Goal: Transaction & Acquisition: Purchase product/service

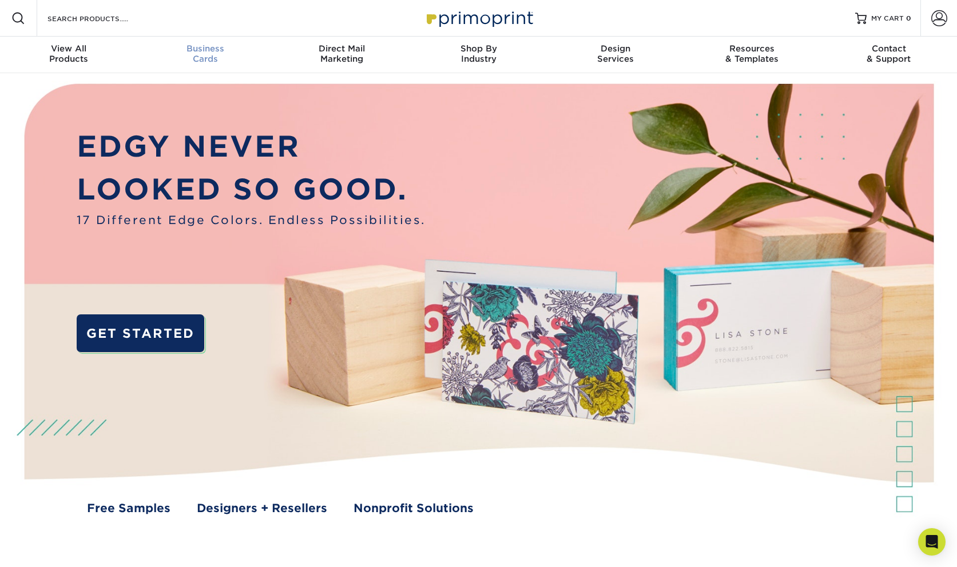
click at [197, 59] on div "Business Cards" at bounding box center [205, 53] width 137 height 21
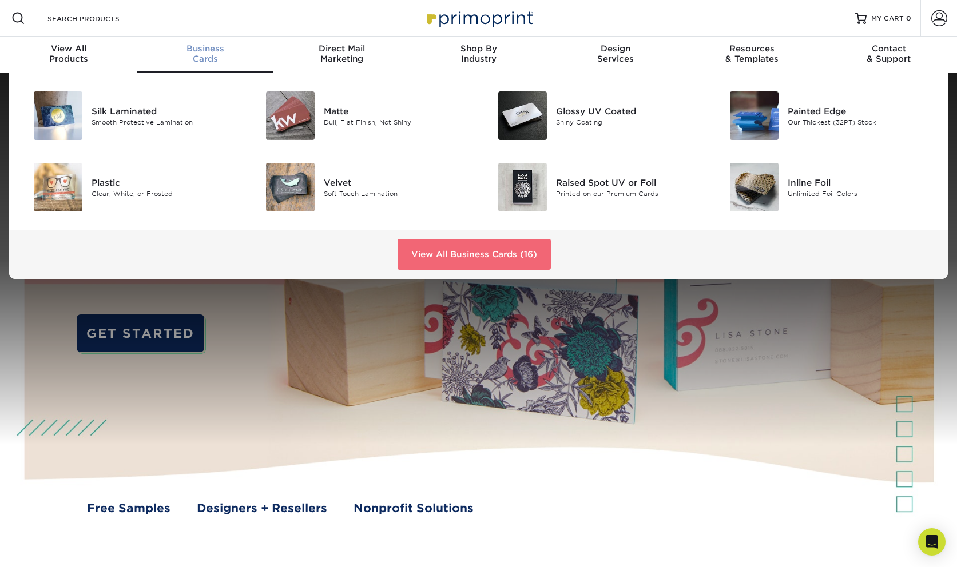
click at [455, 250] on link "View All Business Cards (16)" at bounding box center [474, 254] width 153 height 31
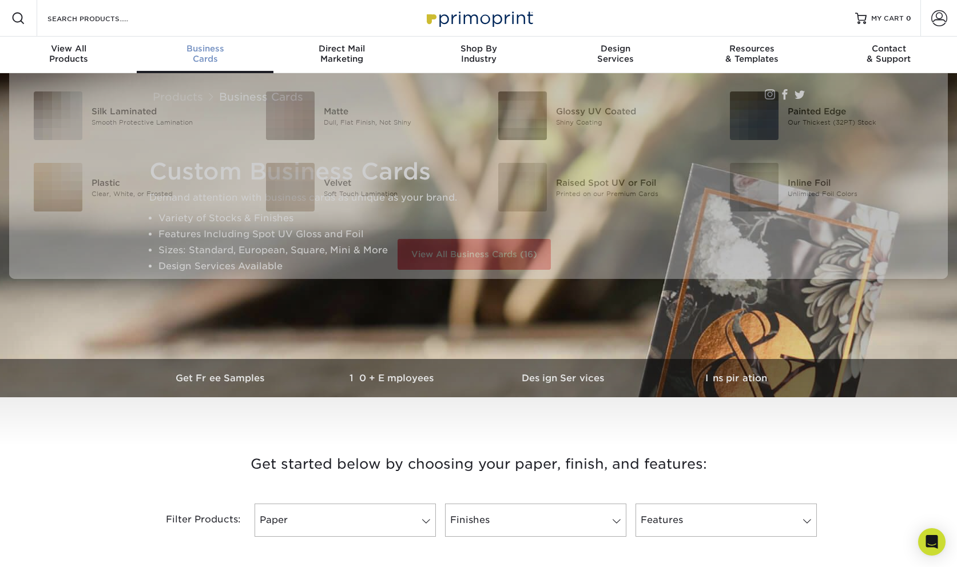
click at [219, 53] on span "Business" at bounding box center [205, 48] width 137 height 10
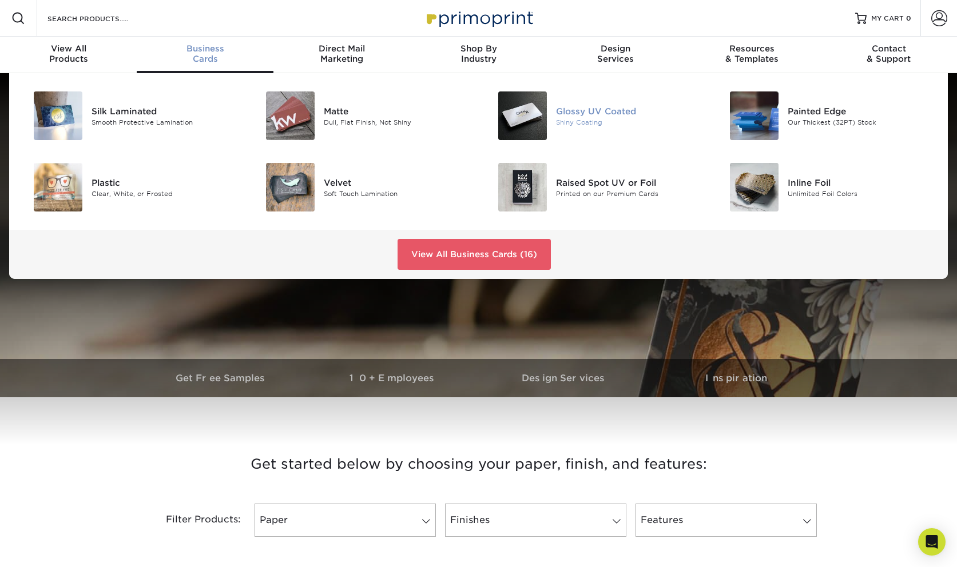
click at [600, 118] on div "Shiny Coating" at bounding box center [629, 122] width 146 height 10
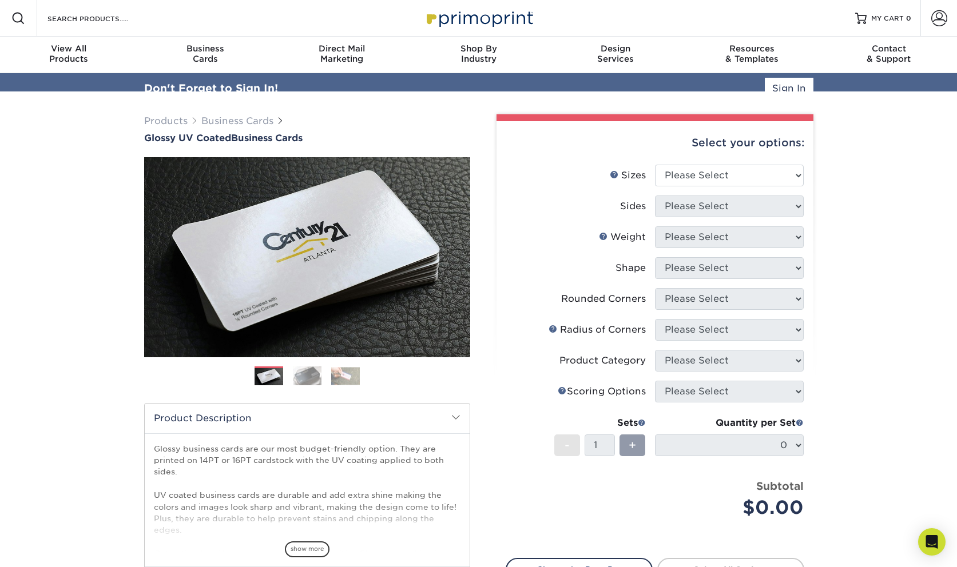
click at [788, 160] on div "Select your options:" at bounding box center [655, 142] width 299 height 43
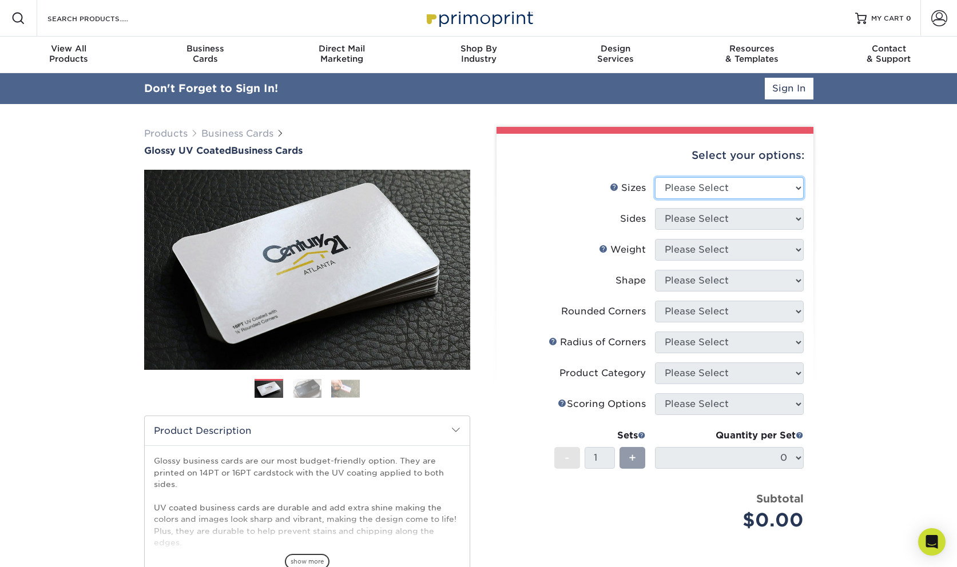
click at [795, 182] on select "Please Select 1.5" x 3.5" - Mini 1.75" x 3.5" - Mini 2" x 2" - Square 2" x 3" -…" at bounding box center [729, 188] width 149 height 22
select select "2.00x3.50"
click at [655, 177] on select "Please Select 1.5" x 3.5" - Mini 1.75" x 3.5" - Mini 2" x 2" - Square 2" x 3" -…" at bounding box center [729, 188] width 149 height 22
click at [791, 219] on select "Please Select Print Both Sides Print Front Only" at bounding box center [729, 219] width 149 height 22
select select "13abbda7-1d64-4f25-8bb2-c179b224825d"
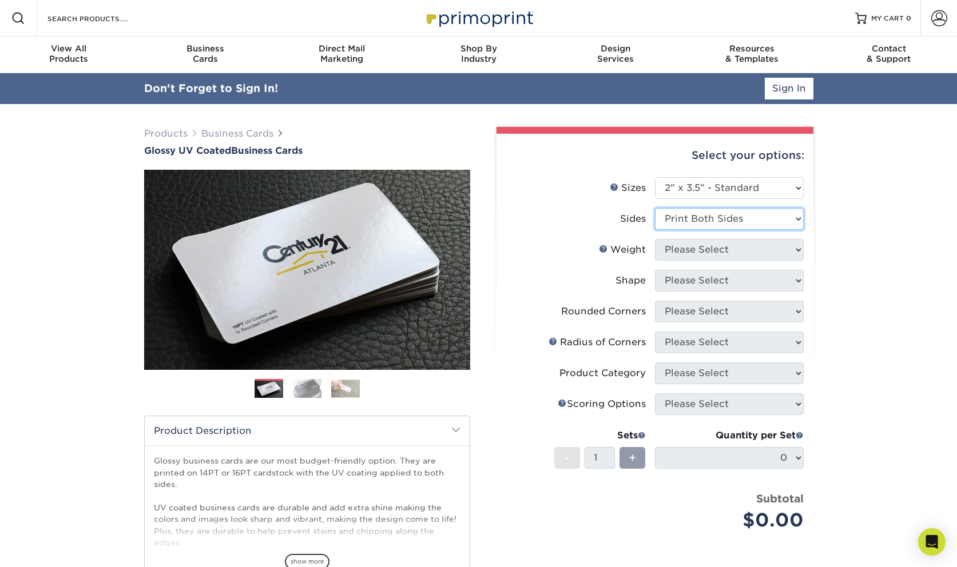
click at [655, 208] on select "Please Select Print Both Sides Print Front Only" at bounding box center [729, 219] width 149 height 22
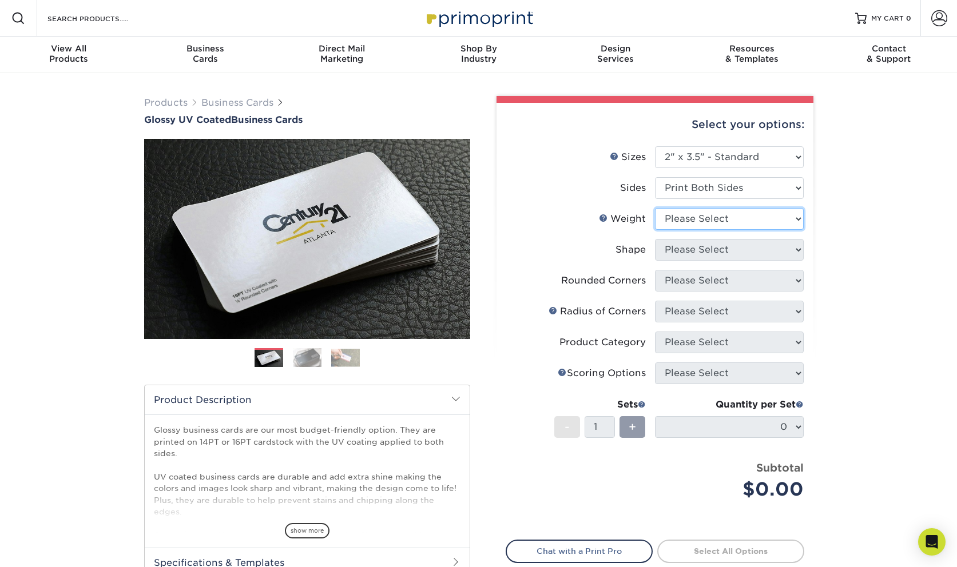
click at [791, 221] on select "Please Select 16PT 14PT" at bounding box center [729, 219] width 149 height 22
select select "16PT"
click at [655, 208] on select "Please Select 16PT 14PT" at bounding box center [729, 219] width 149 height 22
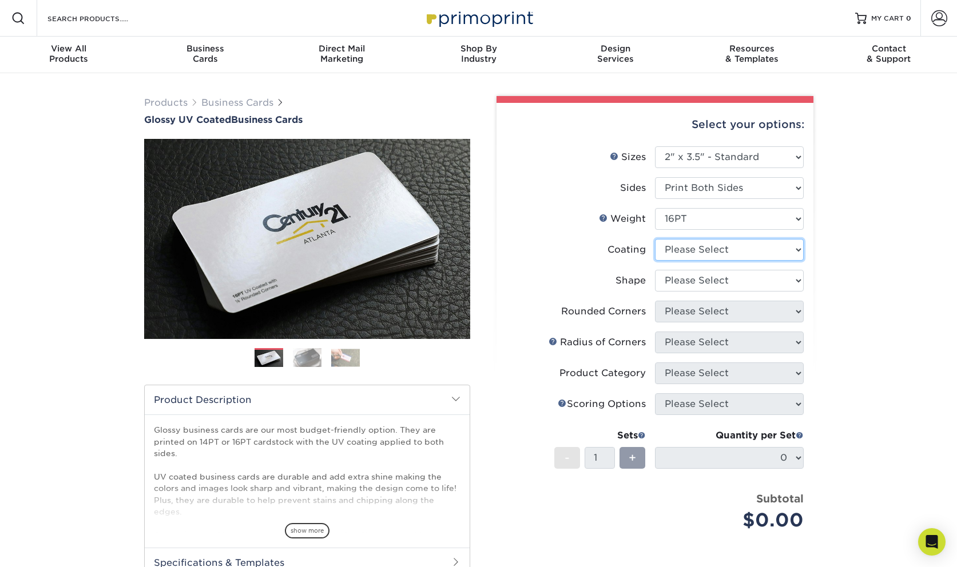
click at [790, 249] on select at bounding box center [729, 250] width 149 height 22
select select "ae367451-b2b8-45df-a344-0f05b6a12993"
click at [655, 239] on select at bounding box center [729, 250] width 149 height 22
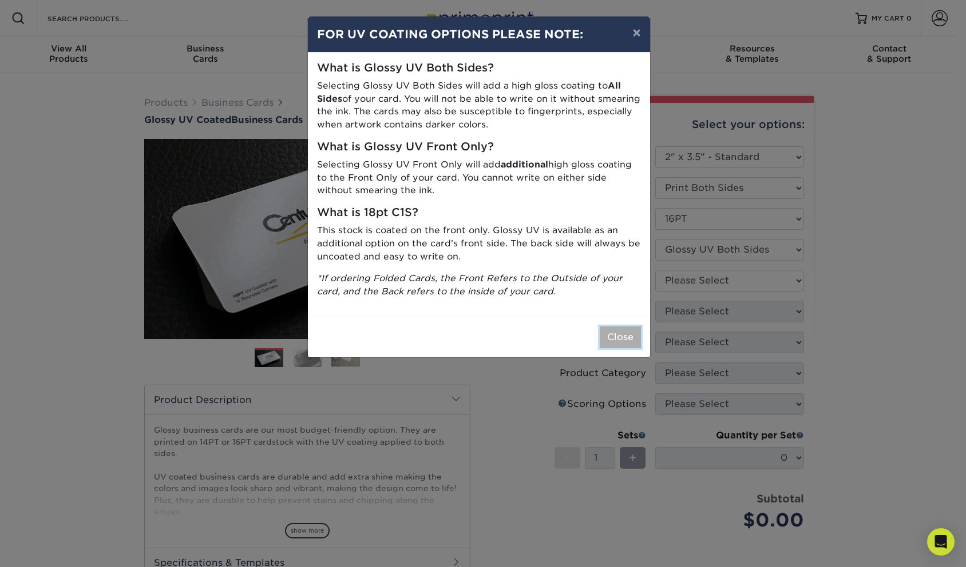
click at [630, 347] on button "Close" at bounding box center [619, 338] width 41 height 22
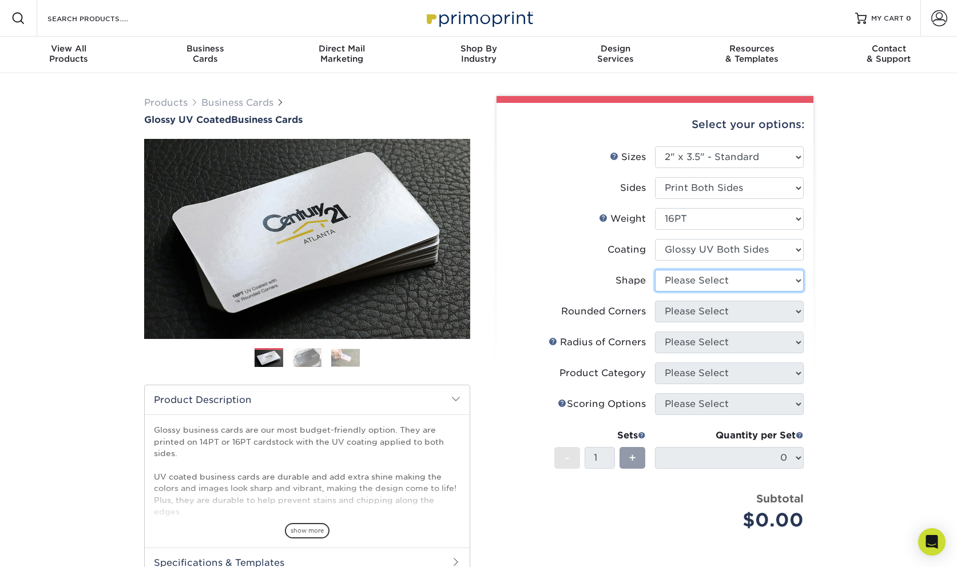
click at [796, 281] on select "Please Select Standard Oval" at bounding box center [729, 281] width 149 height 22
select select "standard"
click at [655, 270] on select "Please Select Standard Oval" at bounding box center [729, 281] width 149 height 22
click at [795, 314] on select "Please Select Yes - Round 2 Corners Yes - Round 4 Corners No" at bounding box center [729, 312] width 149 height 22
click at [655, 301] on select "Please Select Yes - Round 2 Corners Yes - Round 4 Corners No" at bounding box center [729, 312] width 149 height 22
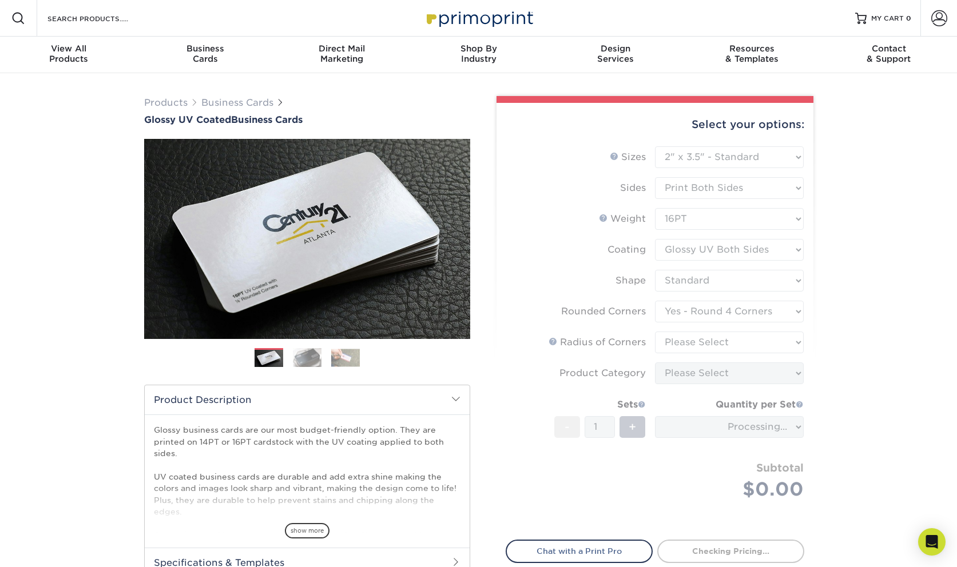
click at [803, 310] on form "Sizes Help Sizes Please Select 1.5" x 3.5" - Mini 1.75" x 3.5" - Mini 2" x 2" -…" at bounding box center [655, 336] width 299 height 380
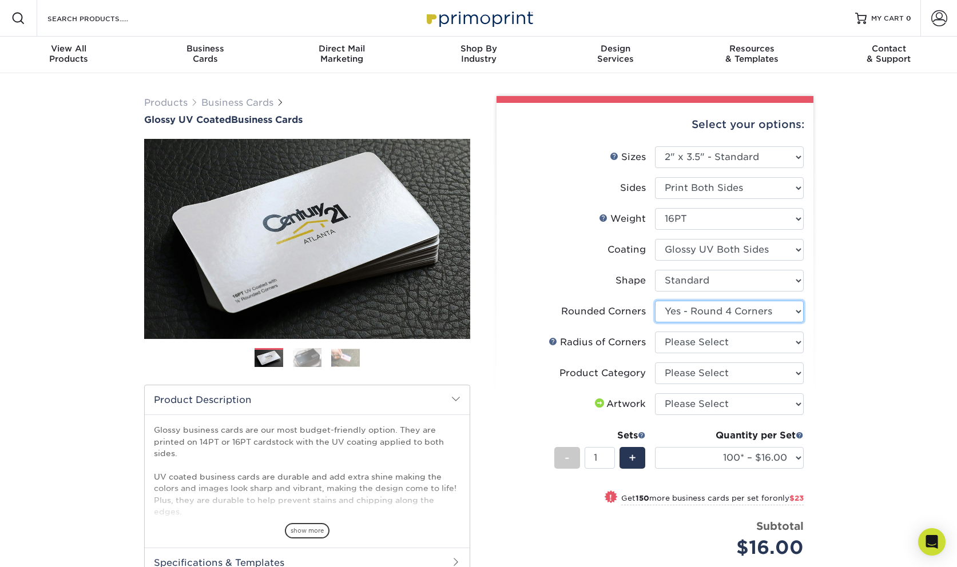
click at [795, 313] on select "Please Select Yes - Round 2 Corners Yes - Round 4 Corners No" at bounding box center [729, 312] width 149 height 22
select select "0"
click at [655, 301] on select "Please Select Yes - Round 2 Corners Yes - Round 4 Corners No" at bounding box center [729, 312] width 149 height 22
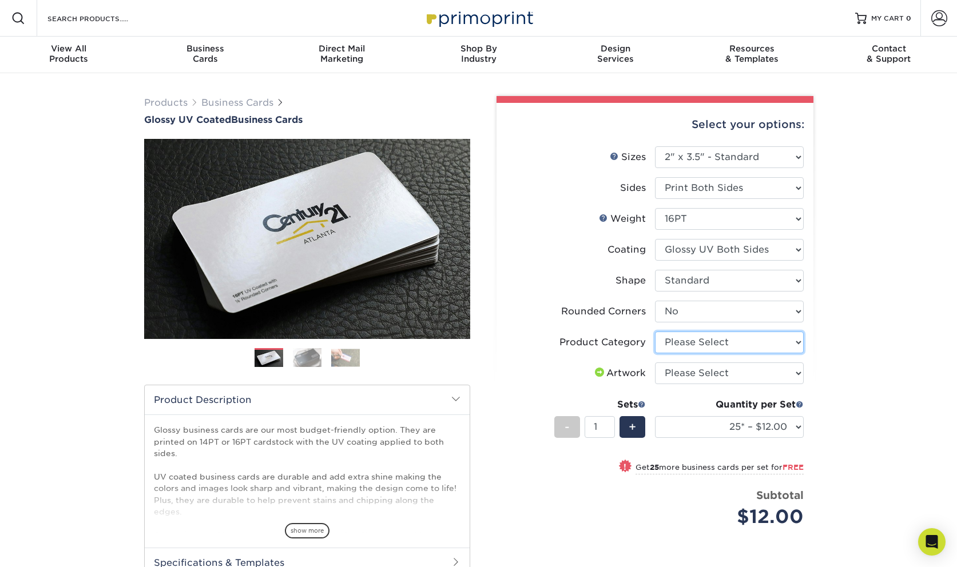
click at [793, 339] on select "Please Select Business Cards" at bounding box center [729, 343] width 149 height 22
select select "3b5148f1-0588-4f88-a218-97bcfdce65c1"
click at [655, 332] on select "Please Select Business Cards" at bounding box center [729, 343] width 149 height 22
click at [789, 373] on select "Please Select I will upload files I need a design - $100" at bounding box center [729, 374] width 149 height 22
select select "upload"
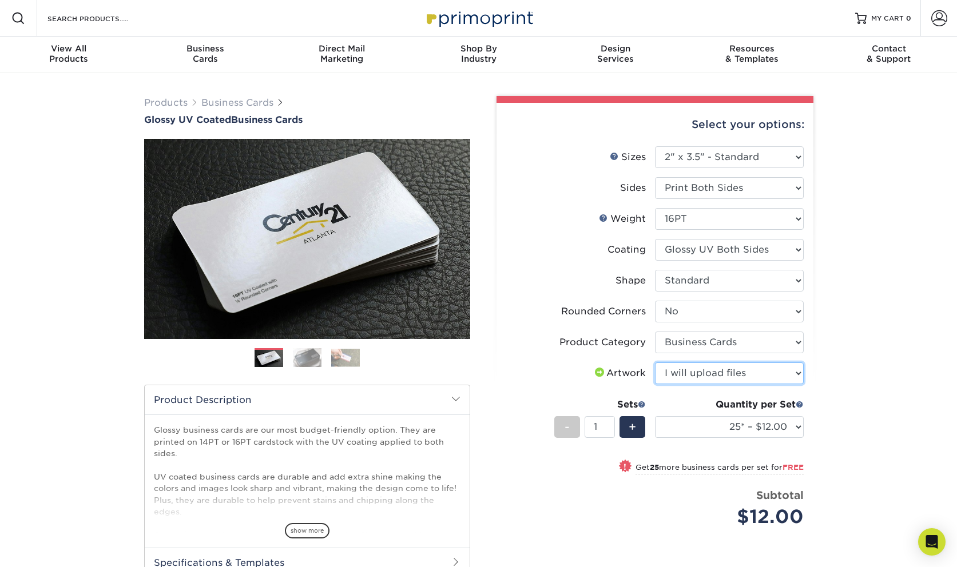
click at [655, 363] on select "Please Select I will upload files I need a design - $100" at bounding box center [729, 374] width 149 height 22
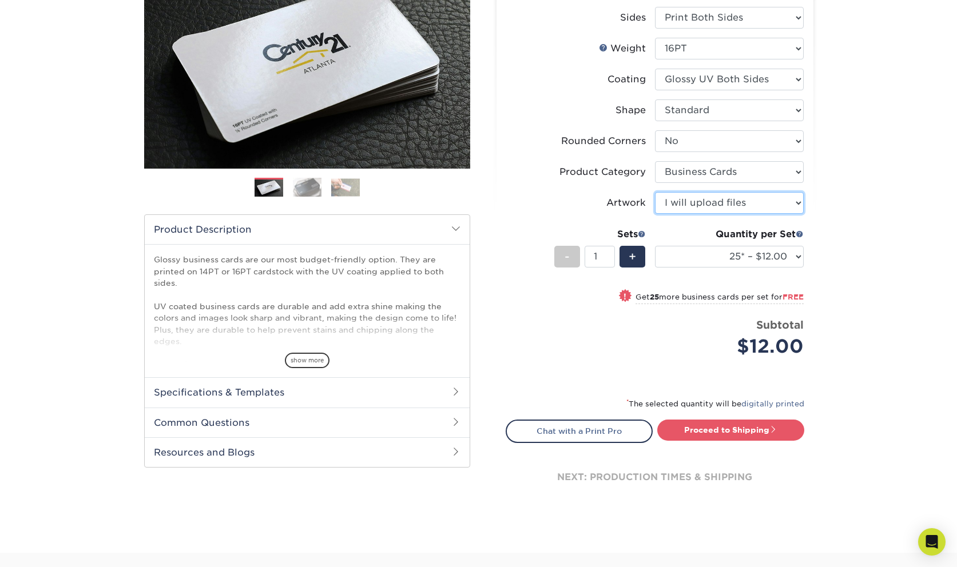
scroll to position [172, 0]
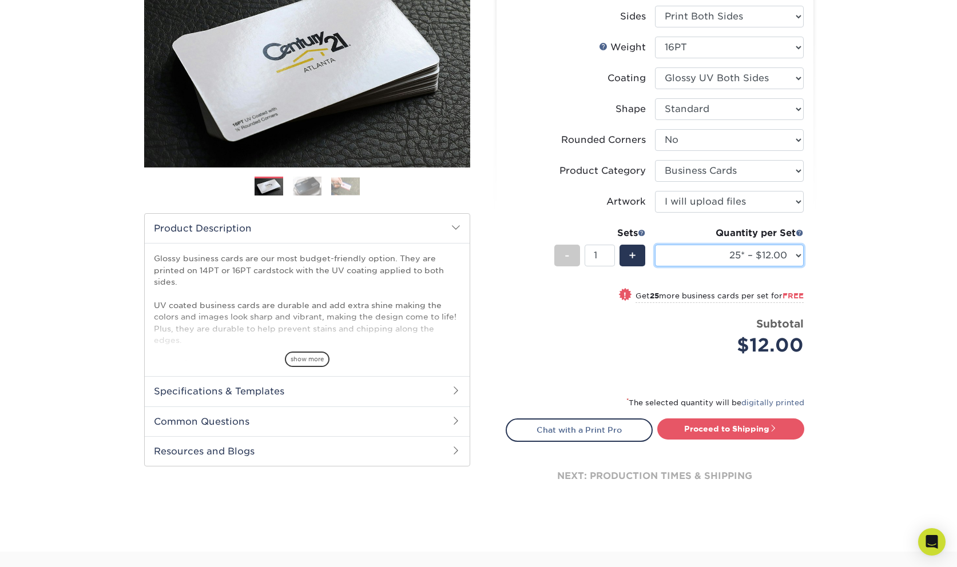
click at [799, 257] on select "25* – $12.00 50* – $12.00 100* – $12.00 250* – $21.00 500 – $42.00 1000 – $53.0…" at bounding box center [729, 256] width 149 height 22
select select "2500 – $95.00"
click at [655, 245] on select "25* – $12.00 50* – $12.00 100* – $12.00 250* – $21.00 500 – $42.00 1000 – $53.0…" at bounding box center [729, 256] width 149 height 22
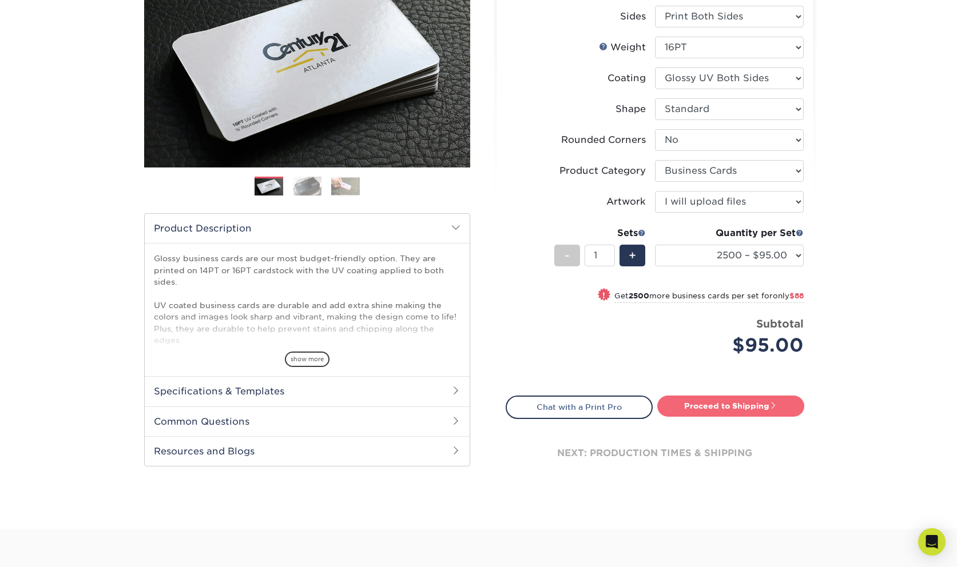
click at [729, 406] on link "Proceed to Shipping" at bounding box center [730, 406] width 147 height 21
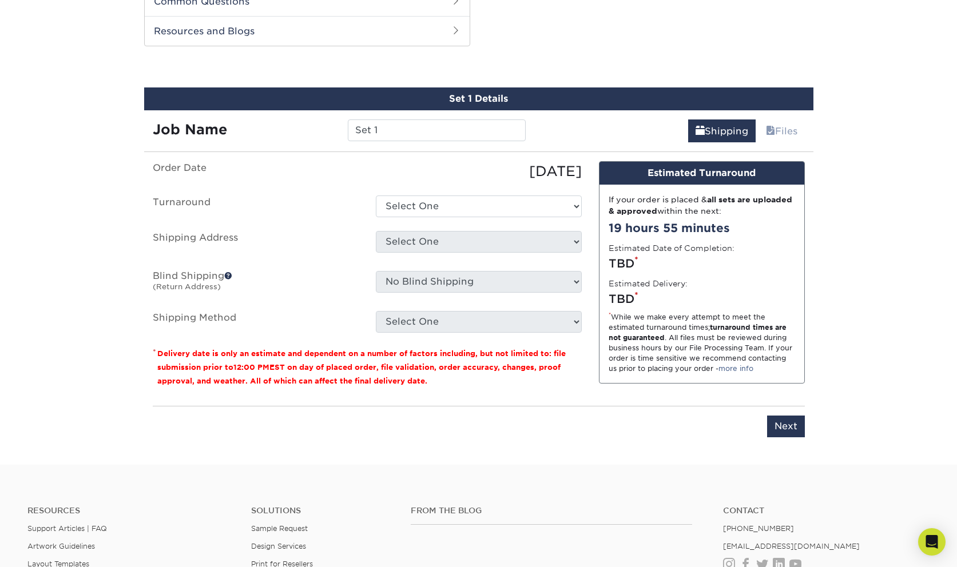
scroll to position [599, 0]
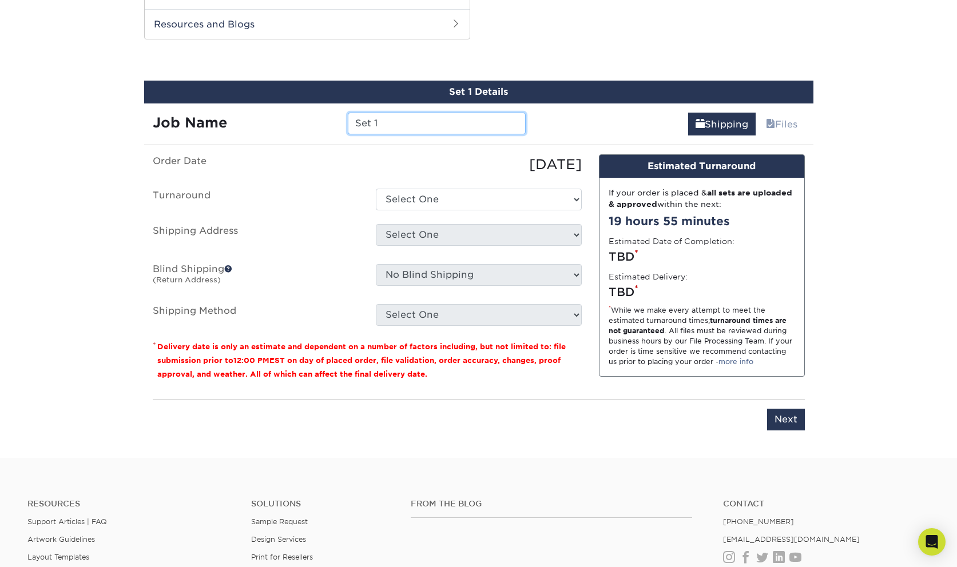
drag, startPoint x: 395, startPoint y: 125, endPoint x: 300, endPoint y: 107, distance: 96.0
click at [300, 107] on div "Job Name Set 1" at bounding box center [339, 120] width 391 height 32
type input "BNWL"
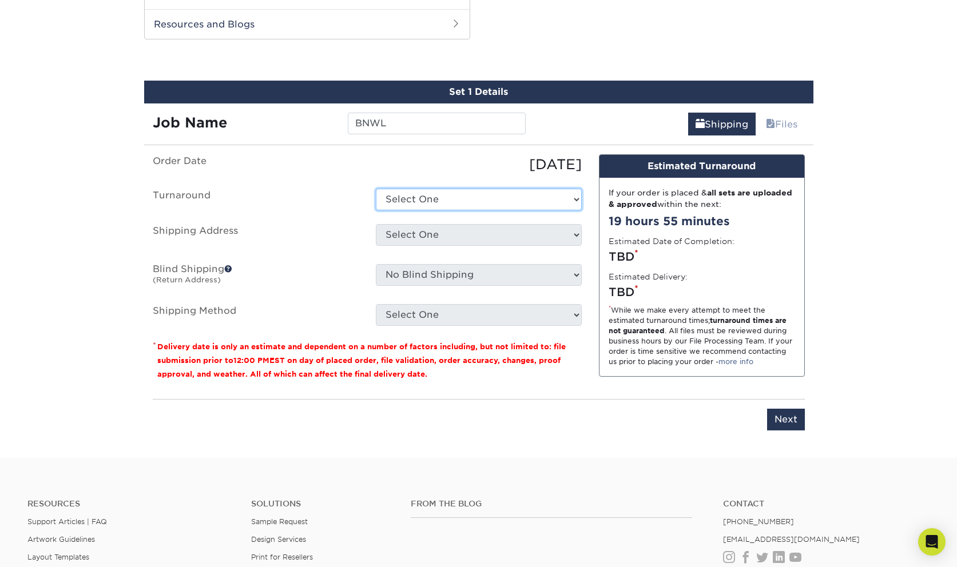
click at [577, 198] on select "Select One 2-4 Business Days 2 Day Next Business Day" at bounding box center [479, 200] width 206 height 22
select select "957c9fde-8363-43ba-a123-e5d4a8280232"
click at [376, 189] on select "Select One 2-4 Business Days 2 Day Next Business Day" at bounding box center [479, 200] width 206 height 22
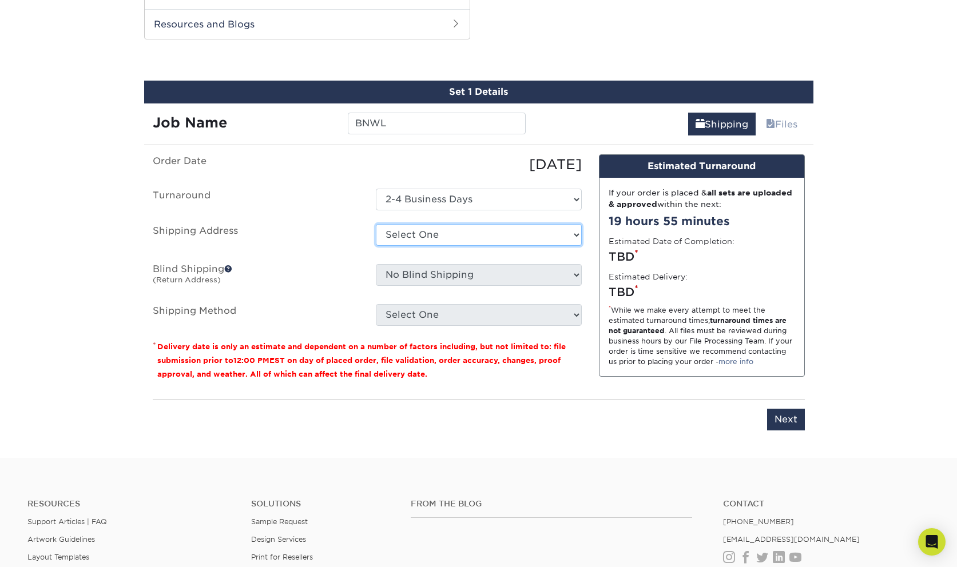
click at [577, 232] on select "Select One + Add New Address - Login" at bounding box center [479, 235] width 206 height 22
click at [376, 246] on select "Select One + Add New Address - Login" at bounding box center [479, 235] width 206 height 22
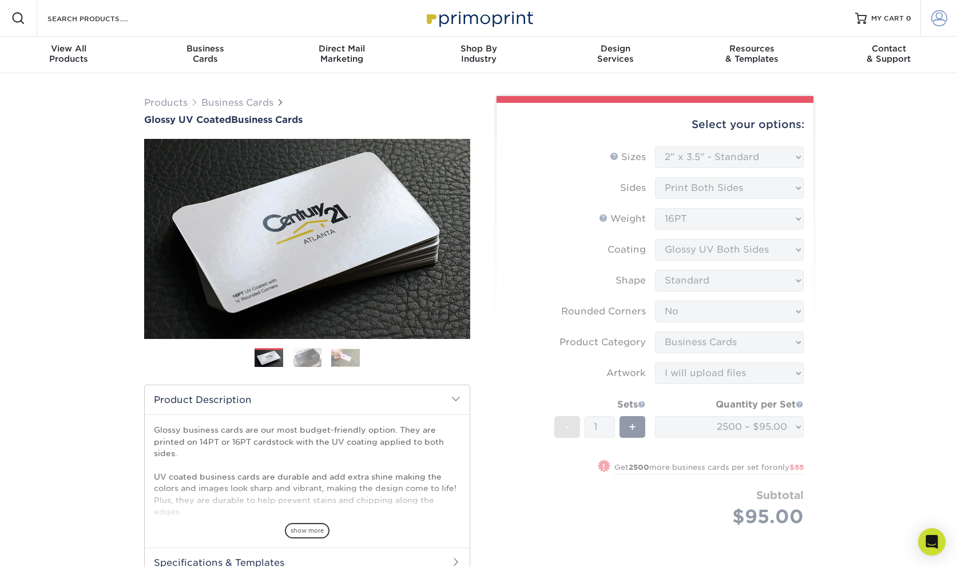
click at [938, 16] on span at bounding box center [939, 18] width 16 height 16
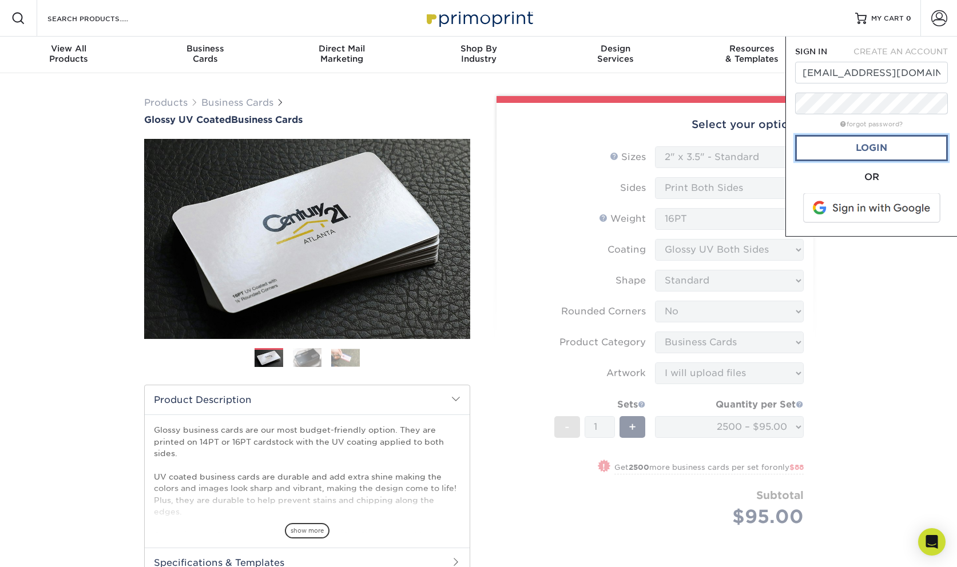
click at [859, 148] on link "Login" at bounding box center [871, 148] width 153 height 26
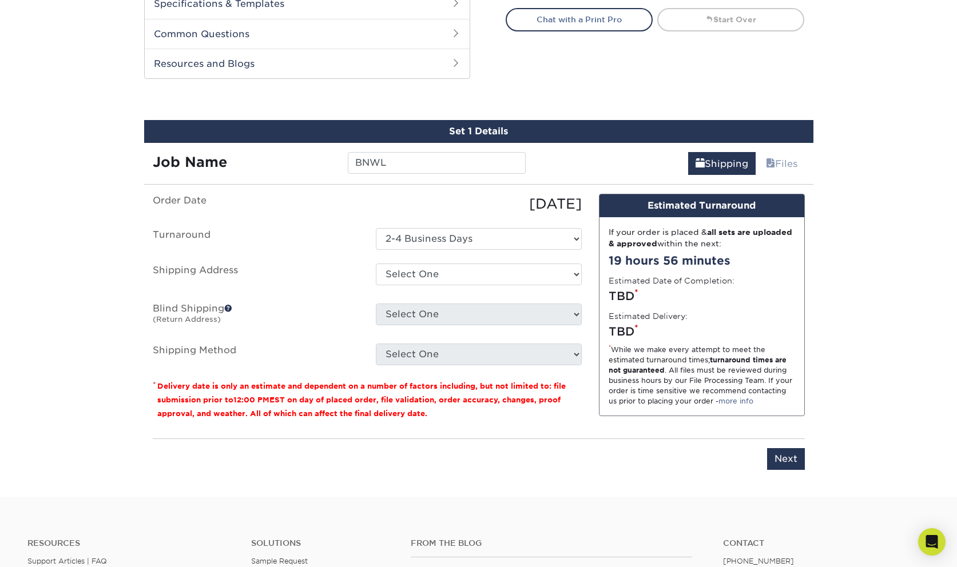
scroll to position [572, 0]
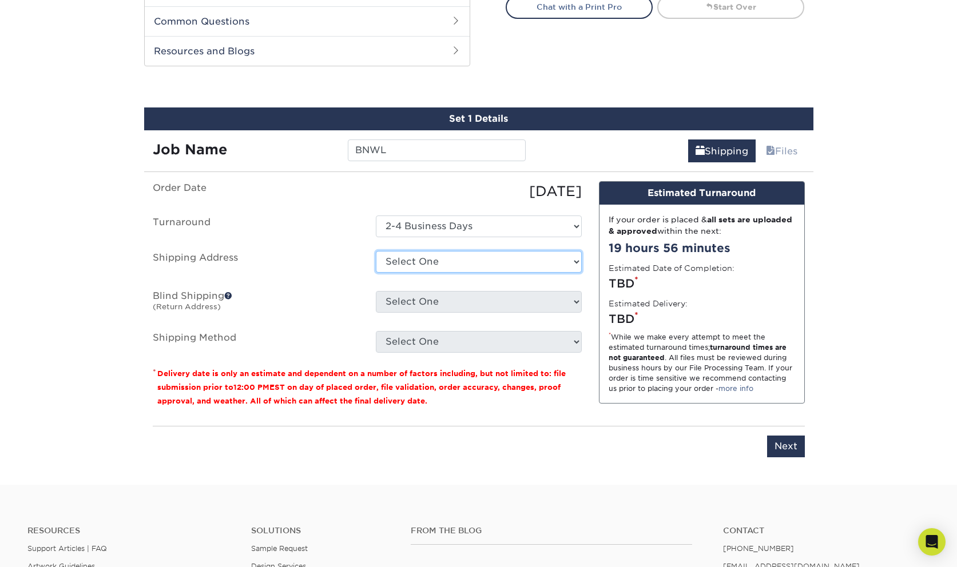
click at [574, 255] on select "Select One 29 IRIS ST, GLENMONT, NY PO BOX 323, GOODE, VA 84 ELDERBERRY CT, ALB…" at bounding box center [479, 262] width 206 height 22
select select "273963"
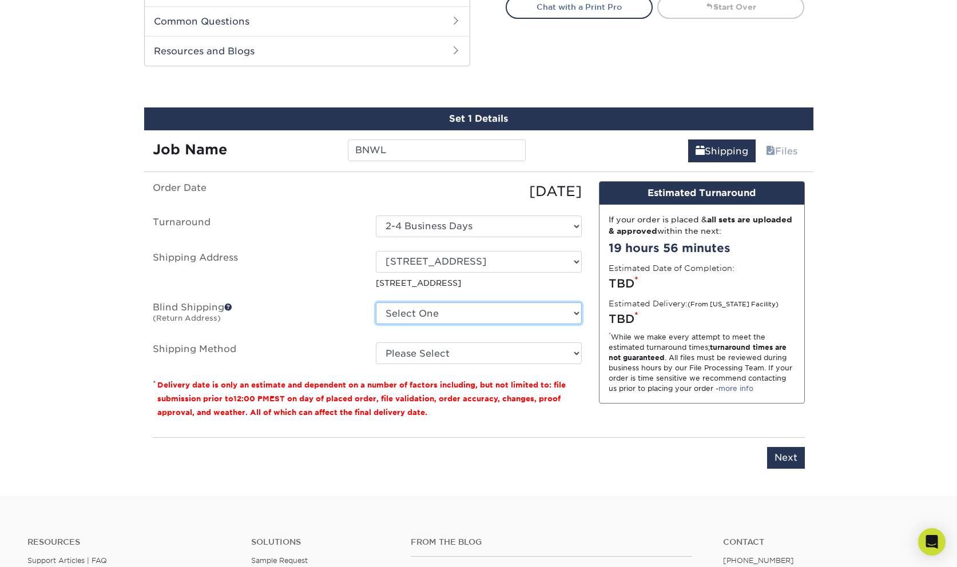
click at [578, 311] on select "Select One 29 IRIS ST, GLENMONT, NY PO BOX 323, GOODE, VA 84 ELDERBERRY CT, ALB…" at bounding box center [479, 314] width 206 height 22
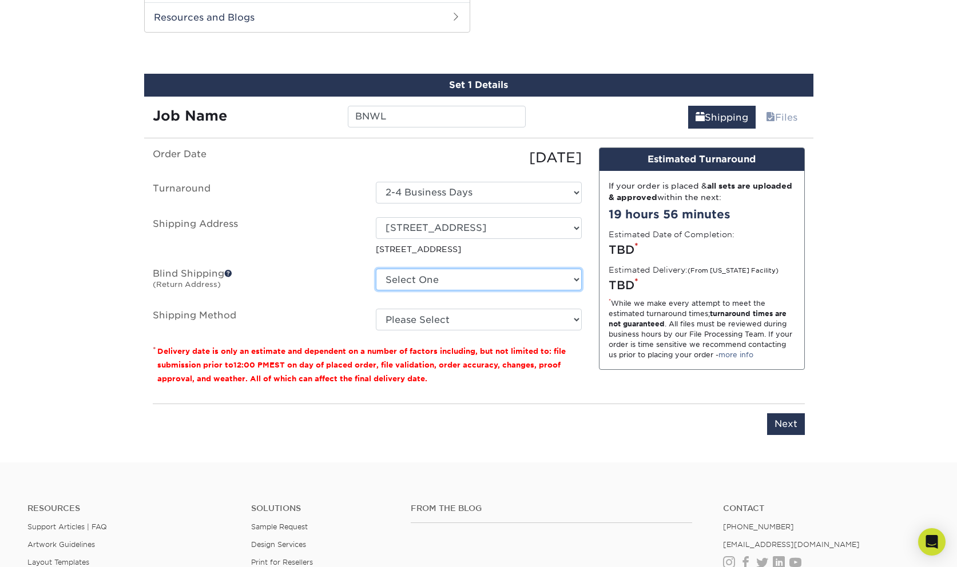
scroll to position [686, 0]
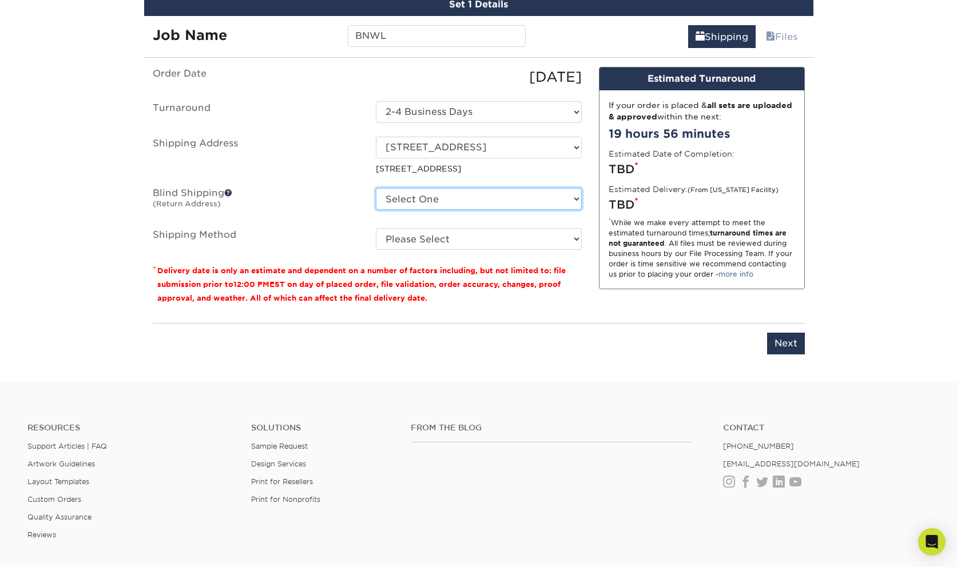
click at [575, 200] on select "Select One 29 IRIS ST, GLENMONT, NY PO BOX 323, GOODE, VA 84 ELDERBERRY CT, ALB…" at bounding box center [479, 199] width 206 height 22
select select "273963"
click at [376, 188] on select "Select One 29 IRIS ST, GLENMONT, NY PO BOX 323, GOODE, VA 84 ELDERBERRY CT, ALB…" at bounding box center [479, 199] width 206 height 22
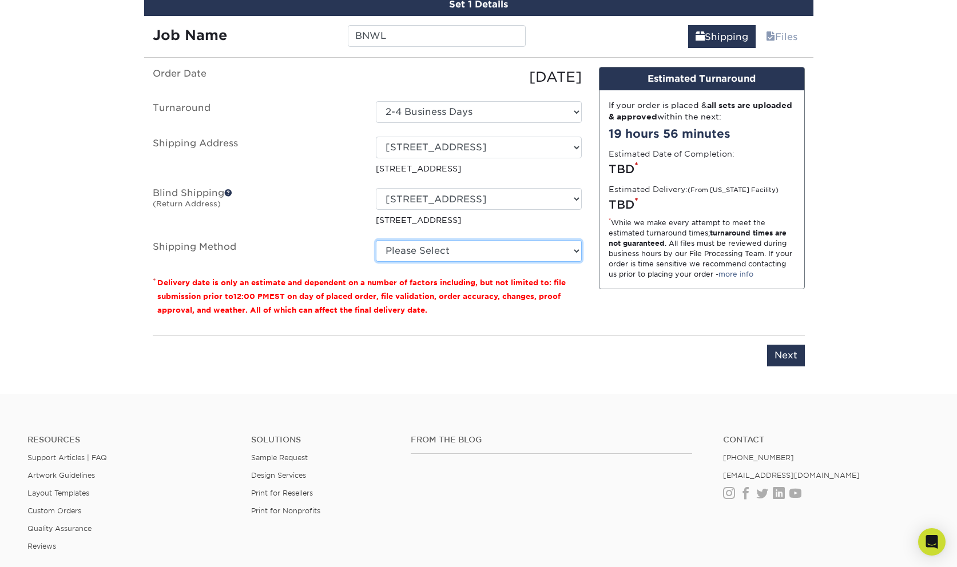
click at [573, 250] on select "Please Select Ground Shipping (+$11.20) 3 Day Shipping Service (+$26.70) 2 Day …" at bounding box center [479, 251] width 206 height 22
select select "03"
click at [376, 240] on select "Please Select Ground Shipping (+$11.20) 3 Day Shipping Service (+$26.70) 2 Day …" at bounding box center [479, 251] width 206 height 22
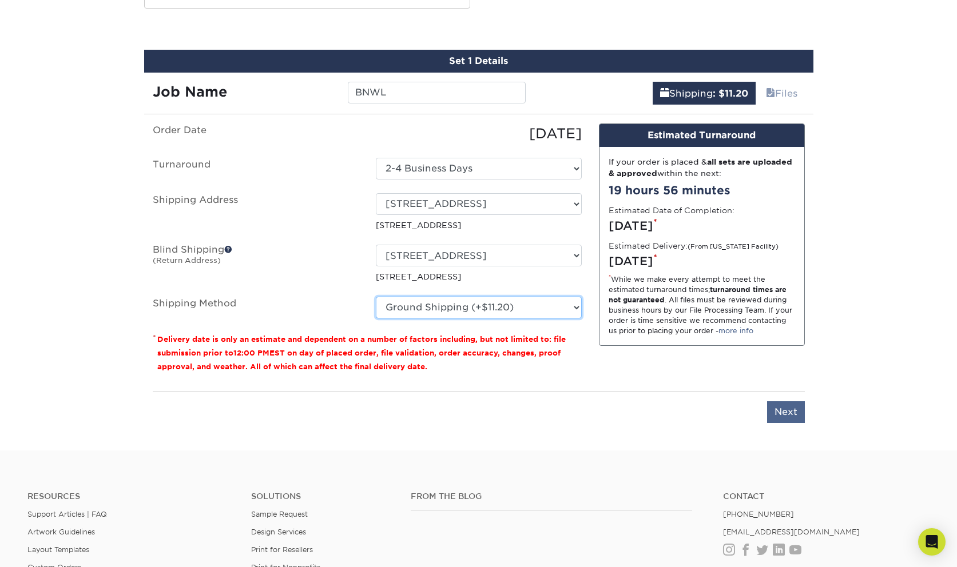
scroll to position [629, 0]
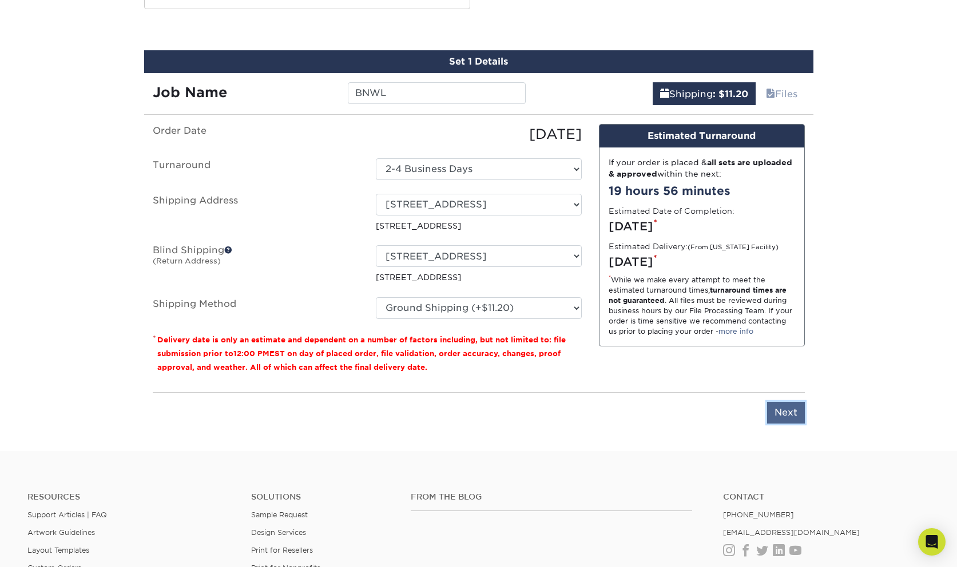
click at [778, 410] on input "Next" at bounding box center [786, 413] width 38 height 22
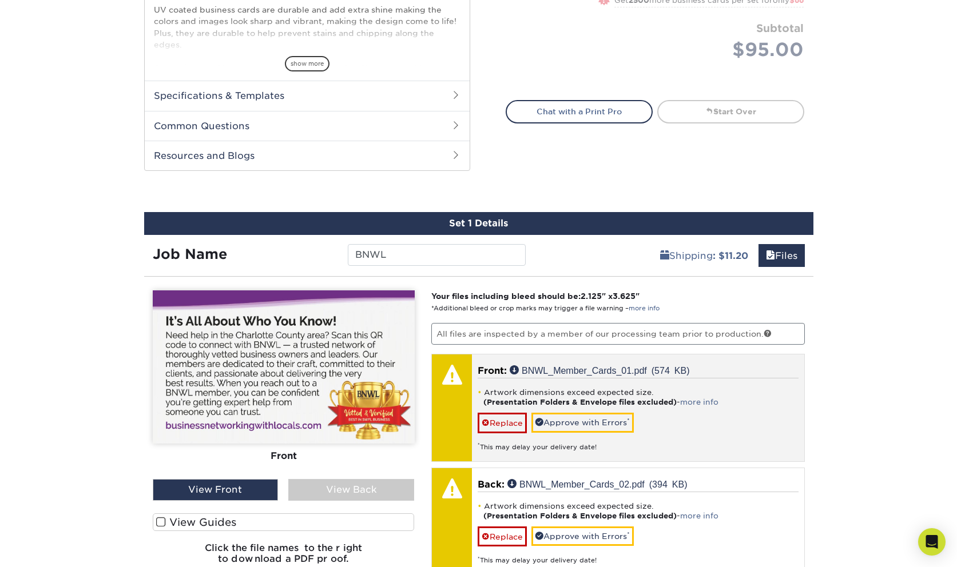
scroll to position [458, 0]
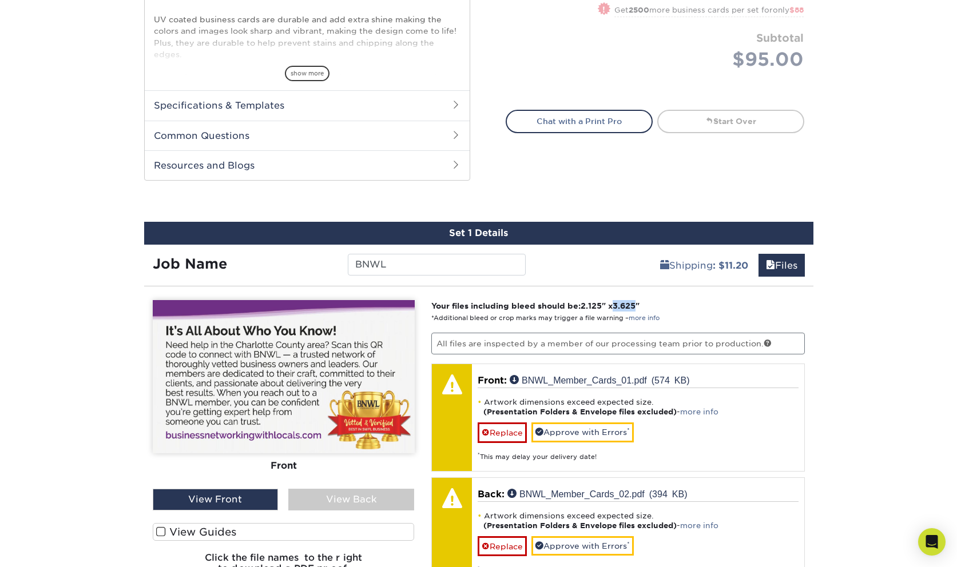
drag, startPoint x: 620, startPoint y: 305, endPoint x: 642, endPoint y: 305, distance: 21.7
click at [636, 305] on span "3.625" at bounding box center [624, 305] width 23 height 9
copy span "3.625"
drag, startPoint x: 586, startPoint y: 302, endPoint x: 607, endPoint y: 309, distance: 22.4
click at [607, 309] on strong "Your files including bleed should be: 2.125 " x 3.625 "" at bounding box center [535, 305] width 208 height 9
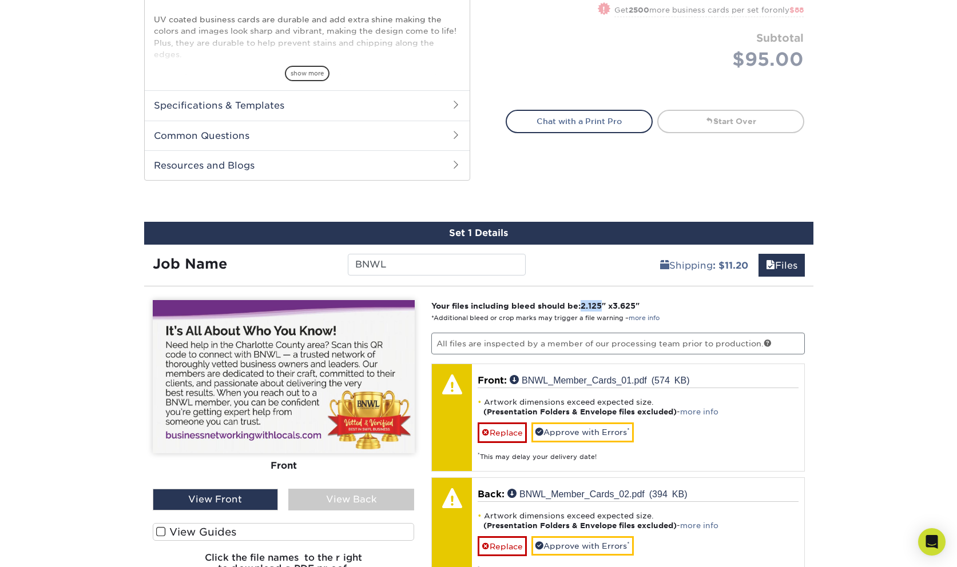
copy span "2.125"
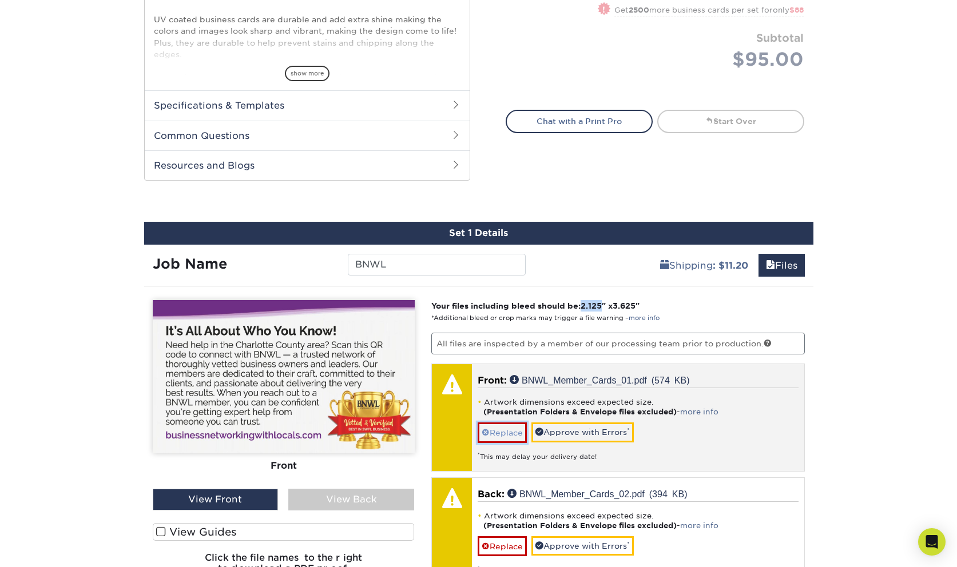
click at [514, 436] on link "Replace" at bounding box center [502, 433] width 49 height 20
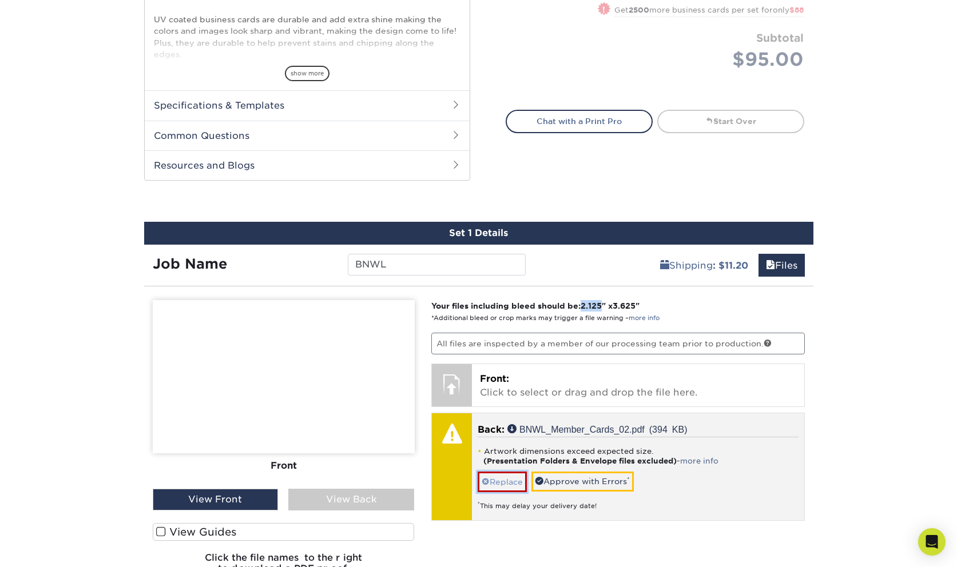
click at [510, 490] on link "Replace" at bounding box center [502, 482] width 49 height 20
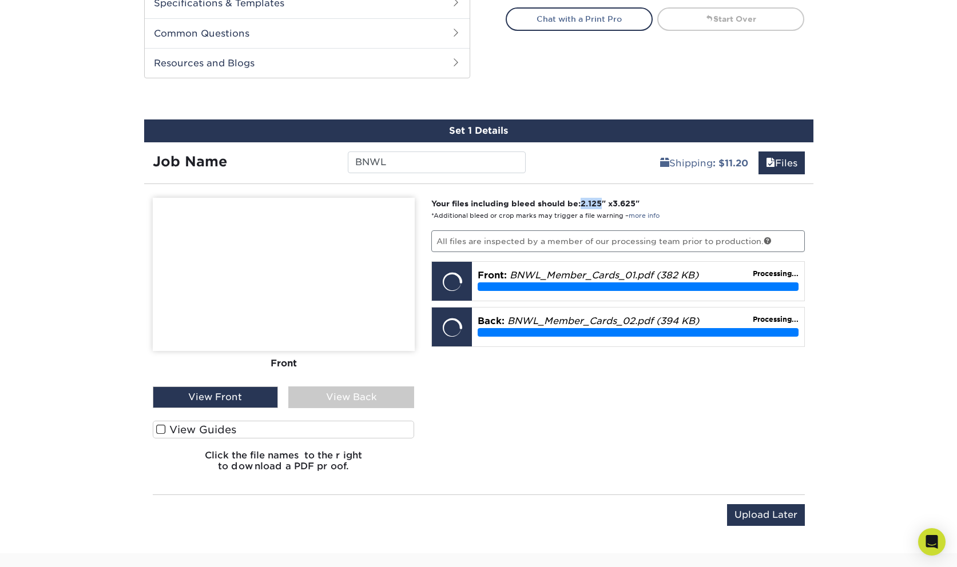
scroll to position [572, 0]
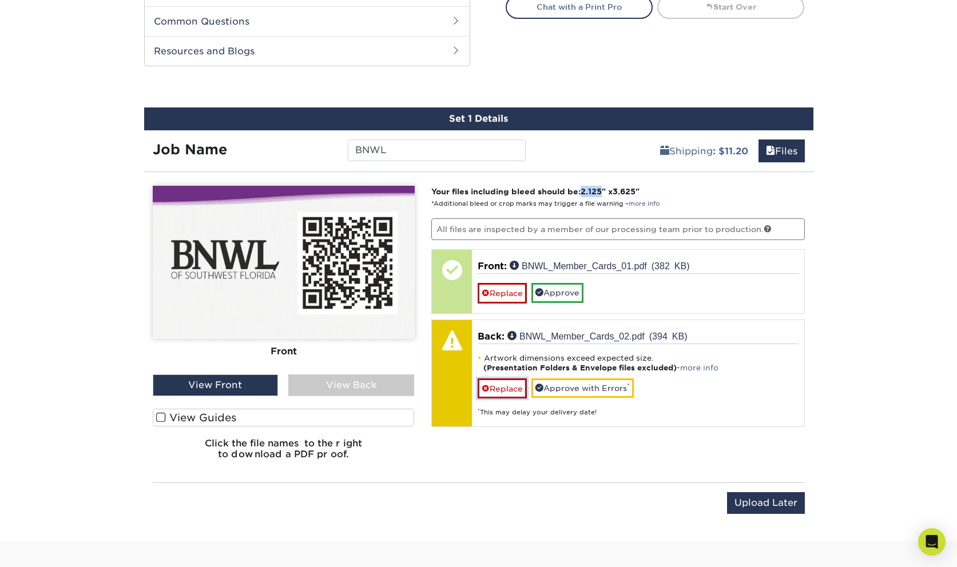
click at [511, 388] on link "Replace" at bounding box center [502, 389] width 49 height 20
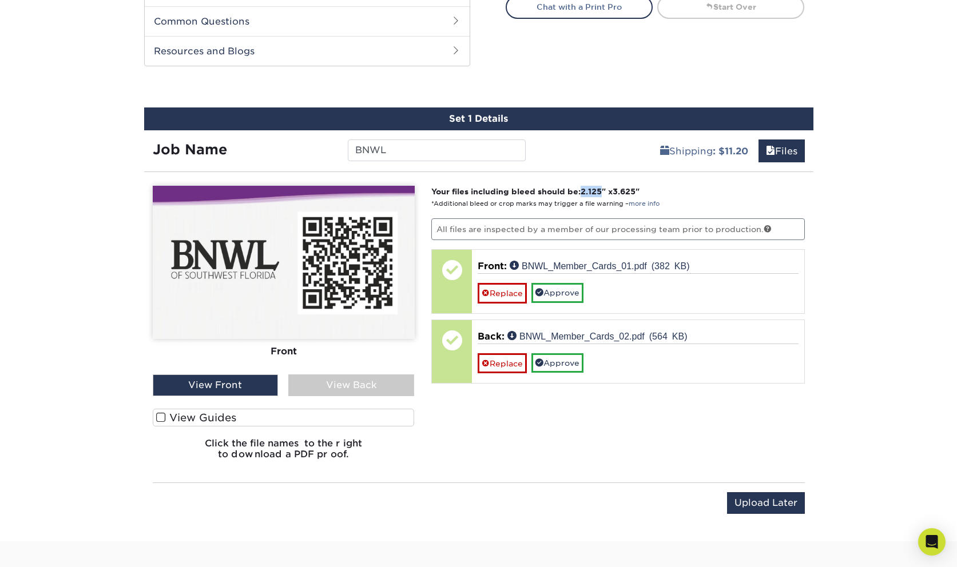
click at [161, 419] on span at bounding box center [161, 417] width 10 height 11
click at [0, 0] on input "View Guides" at bounding box center [0, 0] width 0 height 0
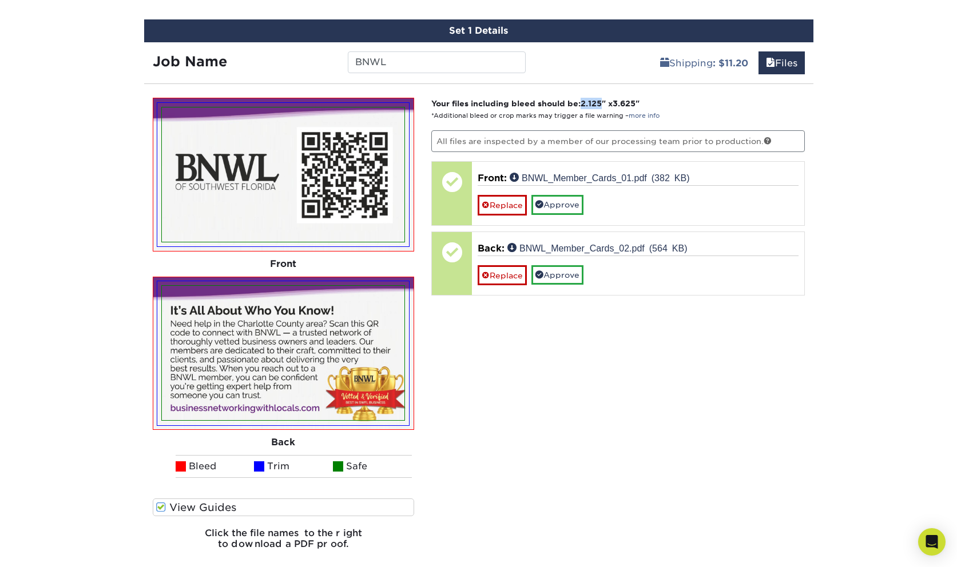
scroll to position [686, 0]
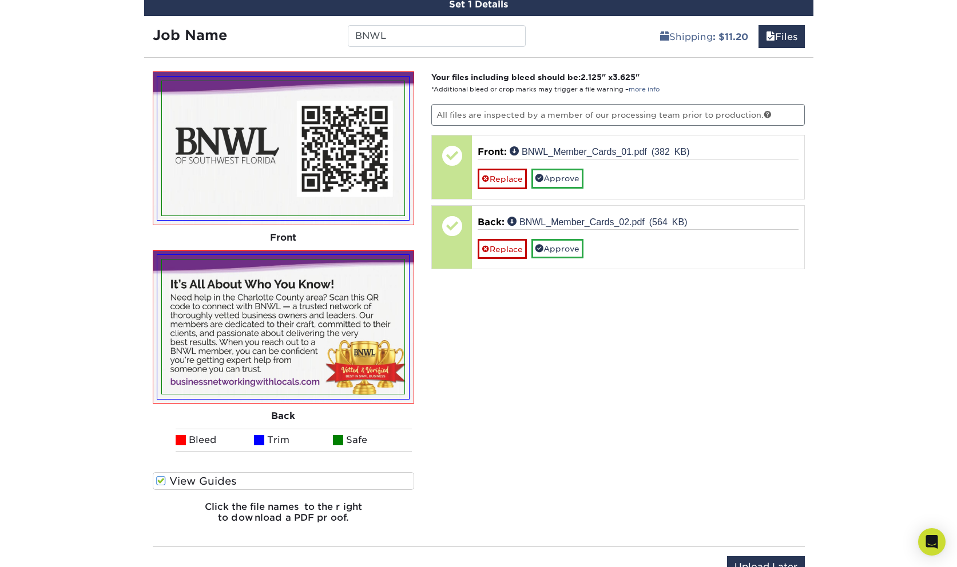
click at [337, 439] on span at bounding box center [338, 440] width 10 height 10
click at [358, 438] on li "Safe" at bounding box center [372, 440] width 79 height 23
click at [159, 478] on span at bounding box center [161, 481] width 10 height 11
click at [0, 0] on input "View Guides" at bounding box center [0, 0] width 0 height 0
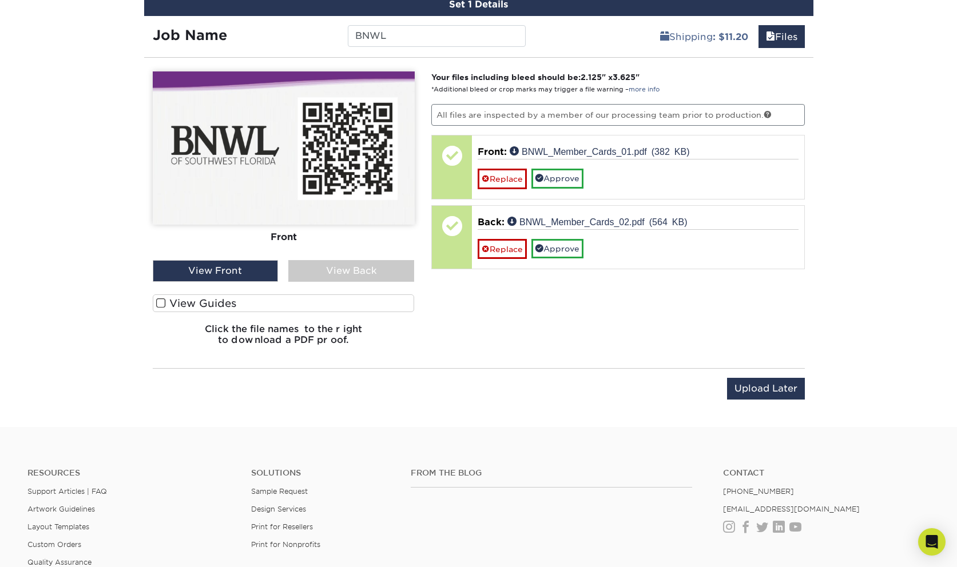
click at [159, 478] on ul "Resources Support Articles | FAQ Artwork Guidelines Layout Templates Custom Ord…" at bounding box center [131, 530] width 224 height 125
click at [158, 302] on span at bounding box center [161, 303] width 10 height 11
click at [0, 0] on input "View Guides" at bounding box center [0, 0] width 0 height 0
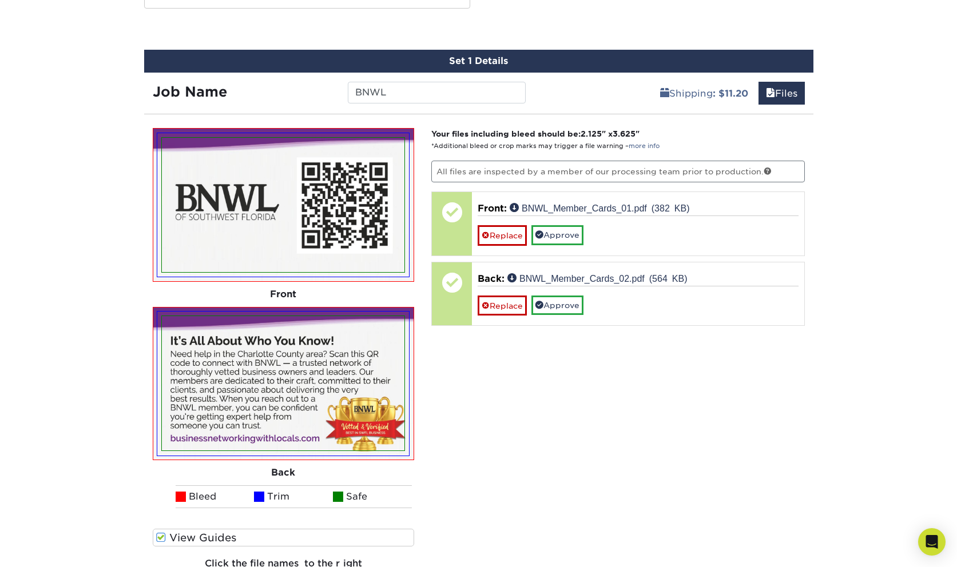
scroll to position [629, 0]
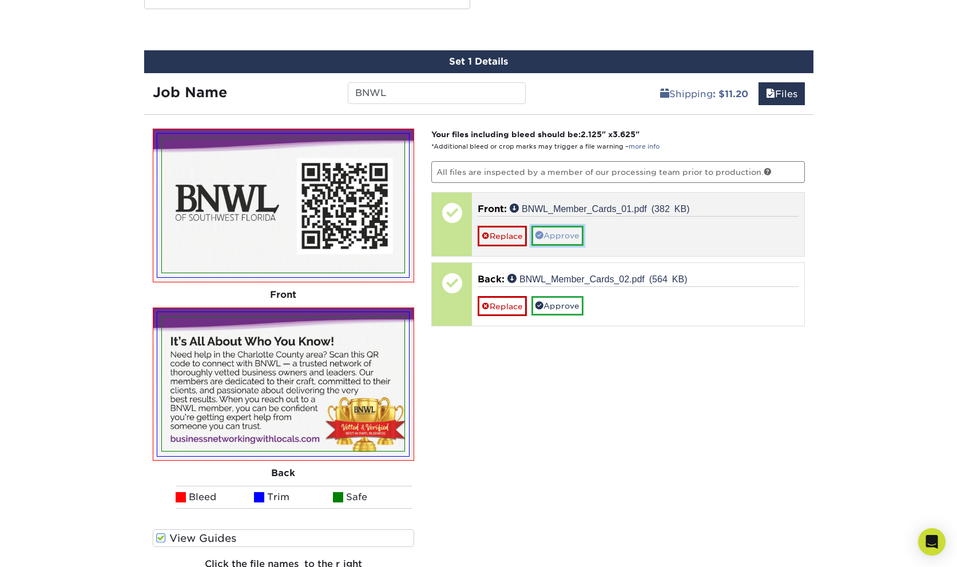
click at [569, 239] on link "Approve" at bounding box center [557, 235] width 52 height 19
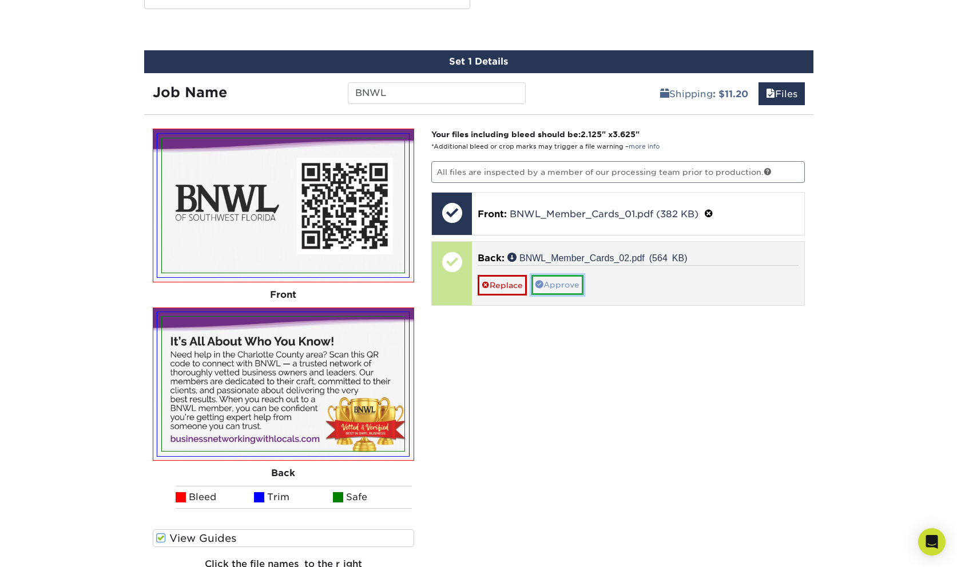
click at [563, 287] on link "Approve" at bounding box center [557, 284] width 52 height 19
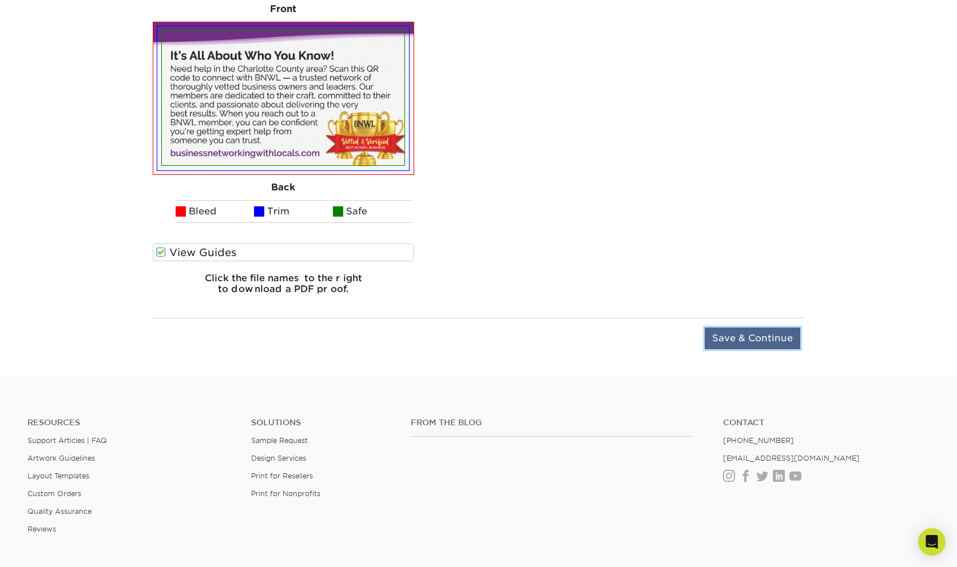
click at [743, 341] on input "Save & Continue" at bounding box center [753, 339] width 96 height 22
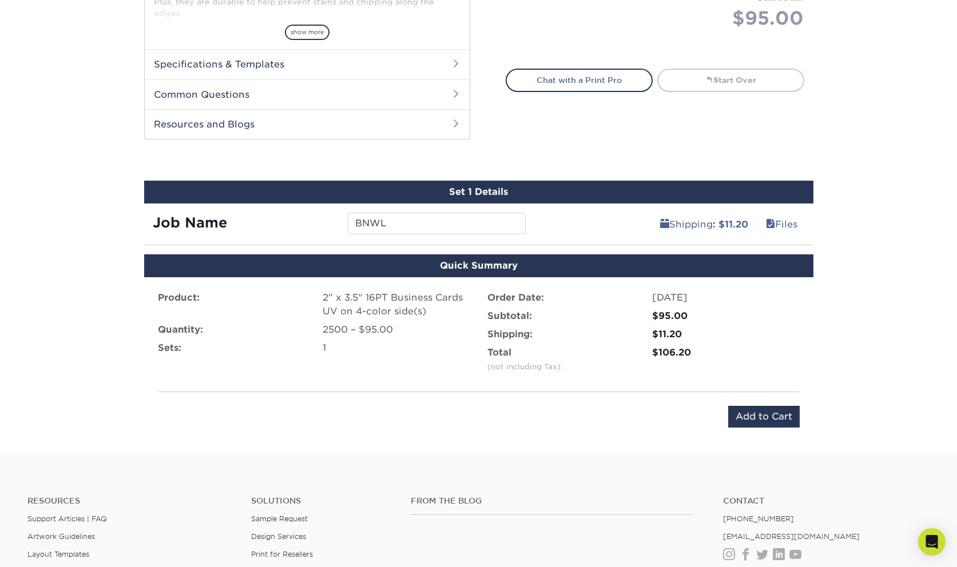
scroll to position [493, 0]
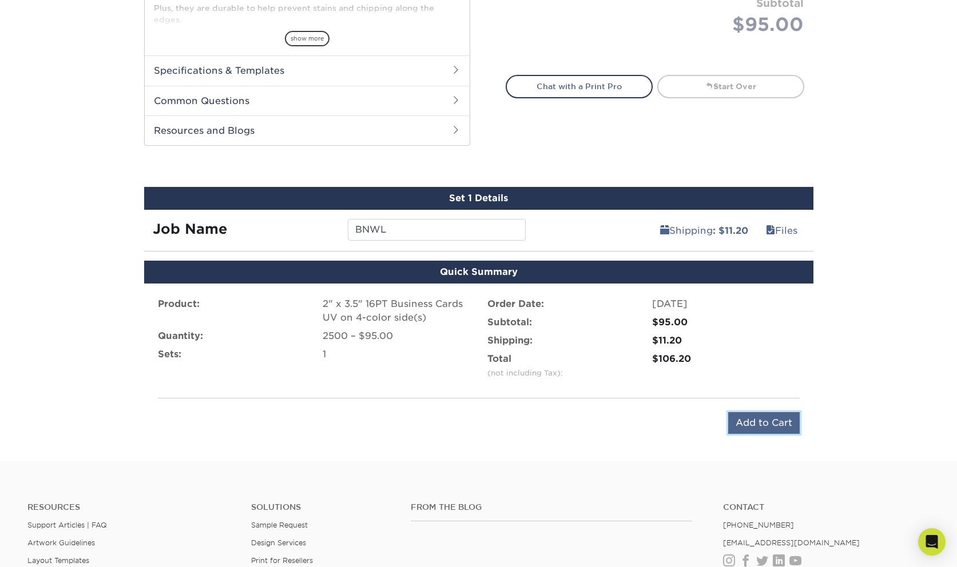
click at [760, 424] on input "Add to Cart" at bounding box center [764, 423] width 72 height 22
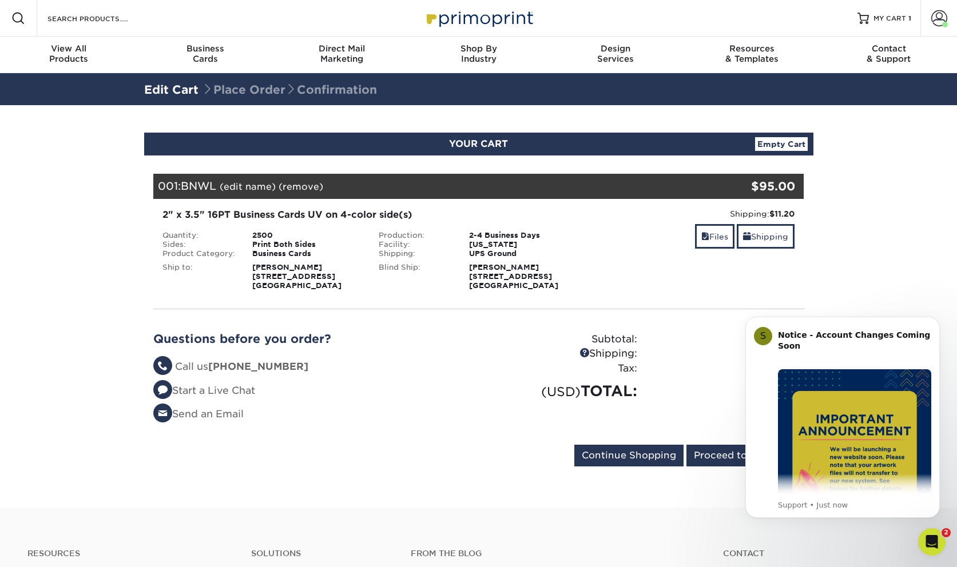
click at [856, 309] on body "S Notice - Account Changes Coming Soon ​ Past Order Files Will Not Transfer: Wh…" at bounding box center [843, 418] width 220 height 228
click at [715, 455] on input "Proceed to Checkout" at bounding box center [745, 456] width 118 height 22
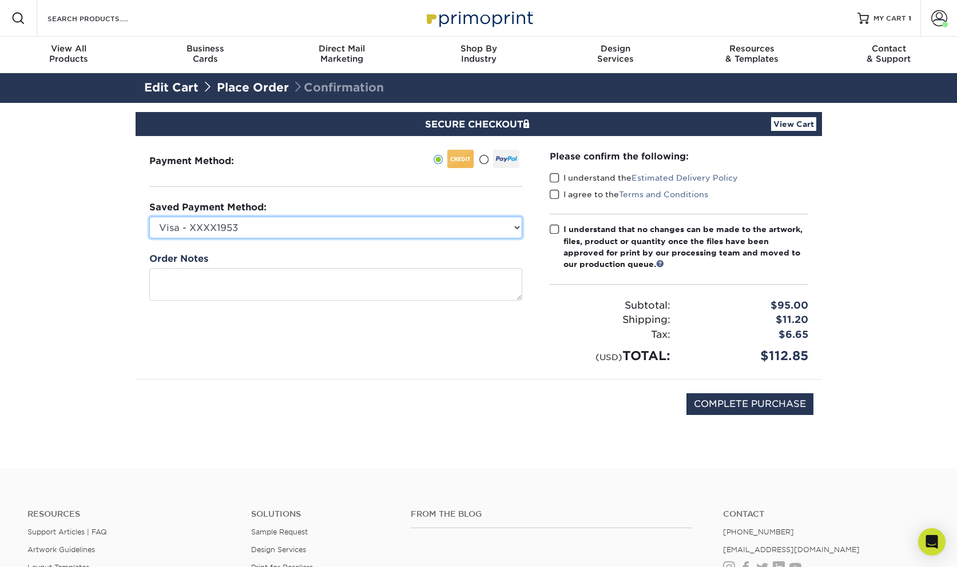
click at [517, 227] on select "Visa - XXXX1953 Visa - XXXX5952 Visa - XXXX8605 New Credit Card" at bounding box center [335, 228] width 373 height 22
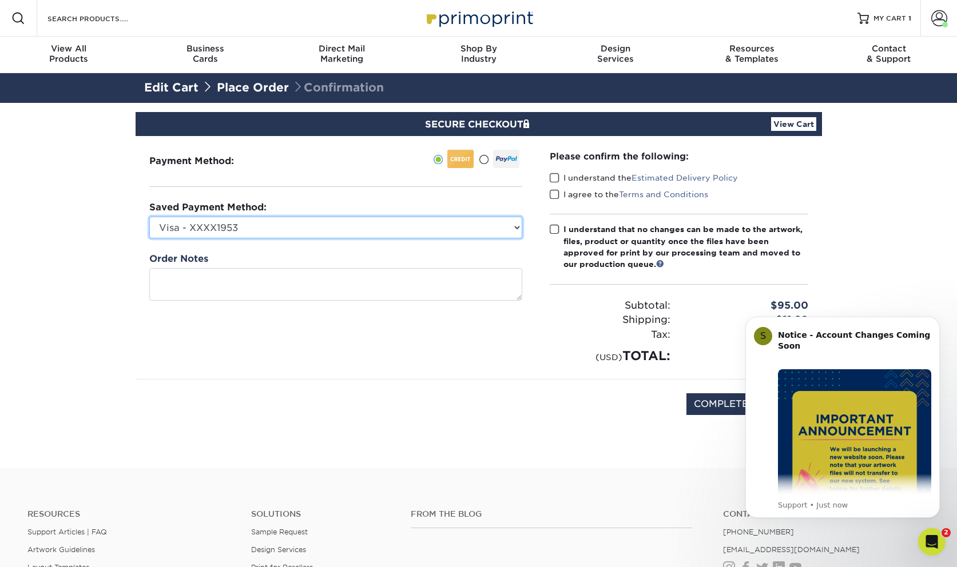
select select "68306"
click at [149, 217] on select "Visa - XXXX1953 Visa - XXXX5952 Visa - XXXX8605 New Credit Card" at bounding box center [335, 228] width 373 height 22
click at [557, 173] on span at bounding box center [555, 178] width 10 height 11
click at [0, 0] on input "I understand the Estimated Delivery Policy" at bounding box center [0, 0] width 0 height 0
click at [559, 194] on label "I agree to the Terms and Conditions" at bounding box center [629, 194] width 158 height 11
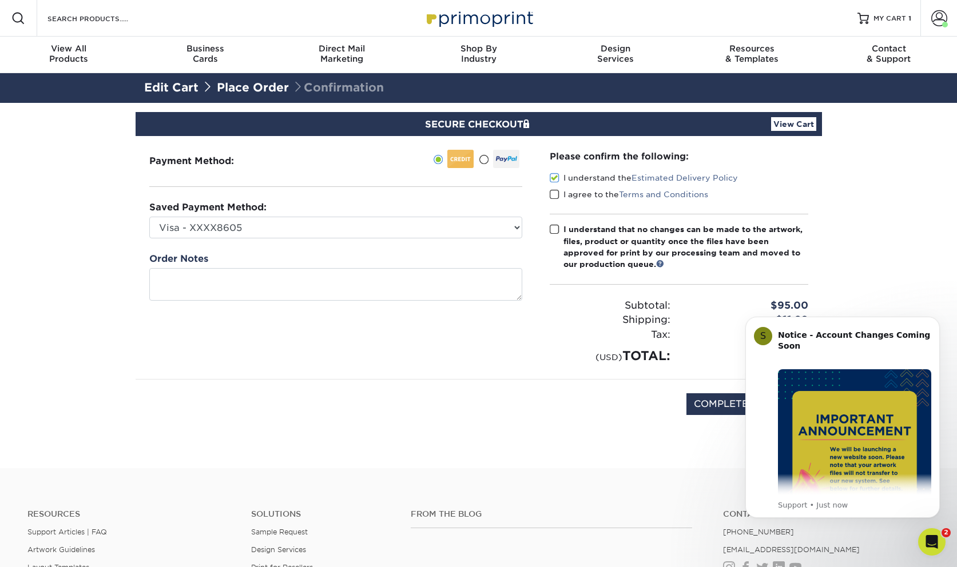
click at [0, 0] on input "I agree to the Terms and Conditions" at bounding box center [0, 0] width 0 height 0
click at [551, 231] on span at bounding box center [555, 229] width 10 height 11
click at [0, 0] on input "I understand that no changes can be made to the artwork, files, product or quan…" at bounding box center [0, 0] width 0 height 0
click at [936, 321] on icon "Dismiss notification" at bounding box center [937, 320] width 6 height 6
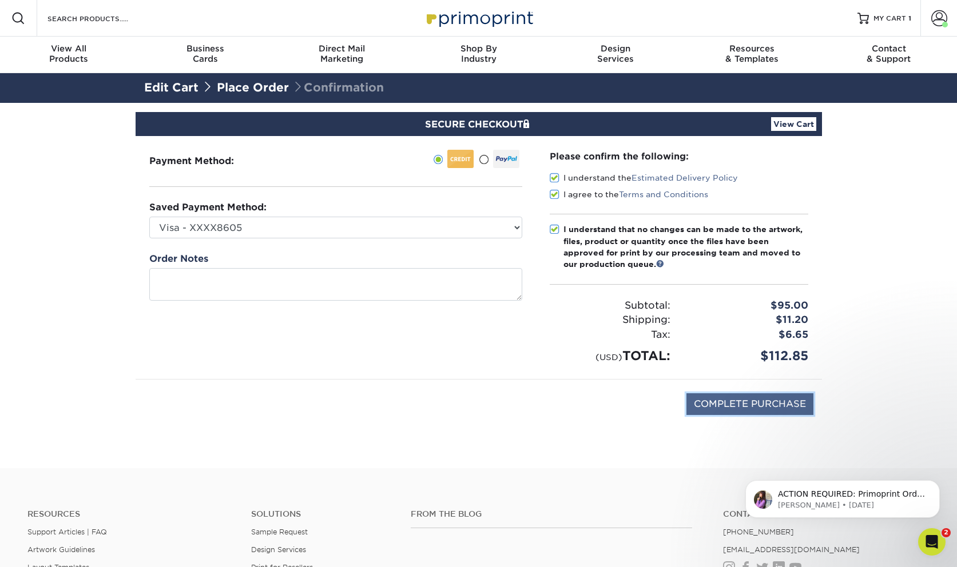
click at [749, 401] on input "COMPLETE PURCHASE" at bounding box center [749, 405] width 127 height 22
type input "PROCESSING, PLEASE WAIT..."
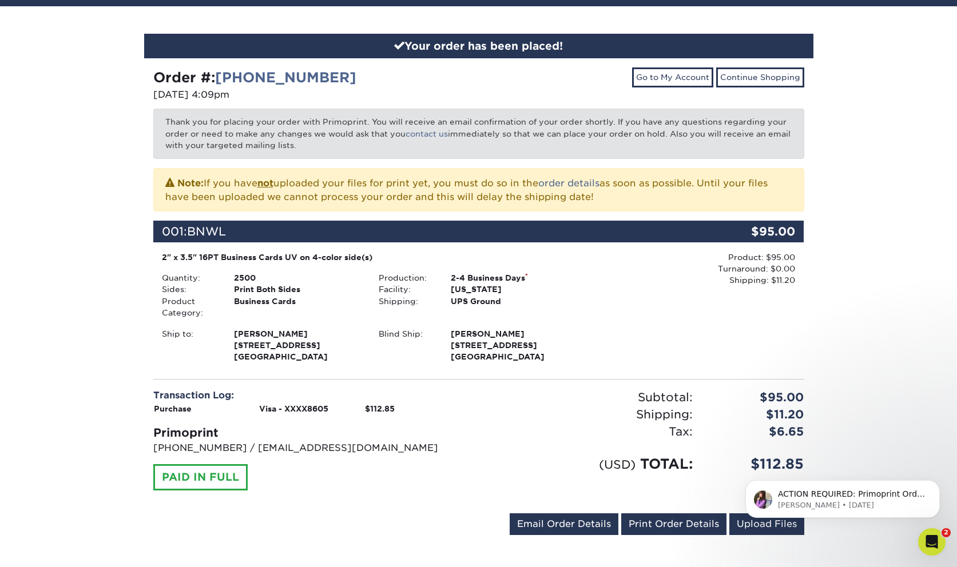
scroll to position [114, 0]
